Goal: Check status

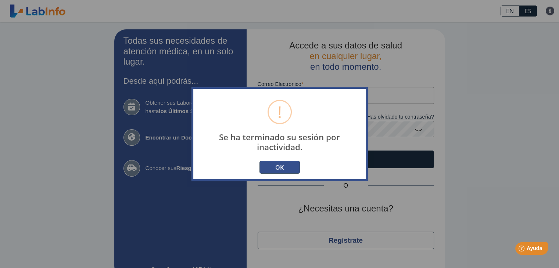
click at [285, 169] on button "OK" at bounding box center [280, 167] width 40 height 13
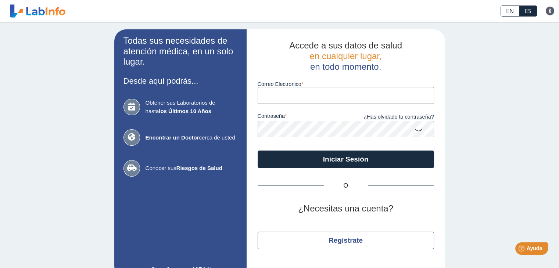
click at [284, 95] on input "Correo Electronico" at bounding box center [346, 95] width 177 height 17
type input "cruzjesusm@yahoo.com"
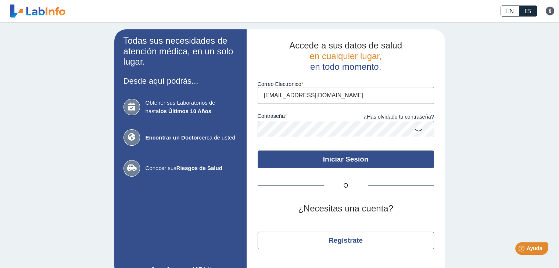
click at [333, 159] on button "Iniciar Sesión" at bounding box center [346, 160] width 177 height 18
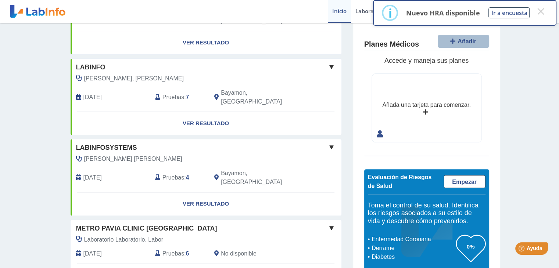
scroll to position [264, 0]
click at [172, 249] on span "Pruebas" at bounding box center [174, 253] width 22 height 9
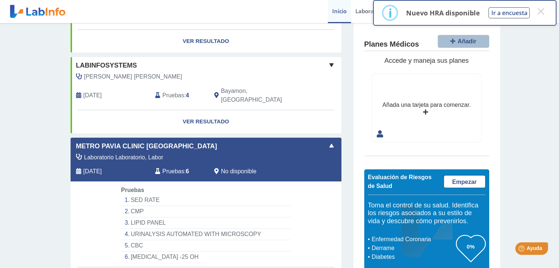
scroll to position [349, 0]
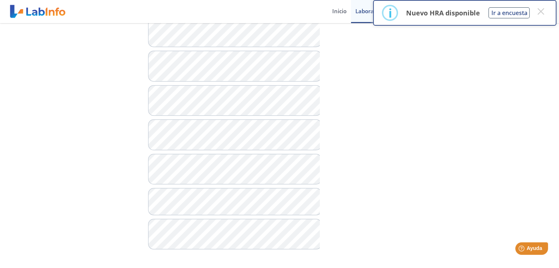
scroll to position [342, 0]
